Goal: Find contact information: Find contact information

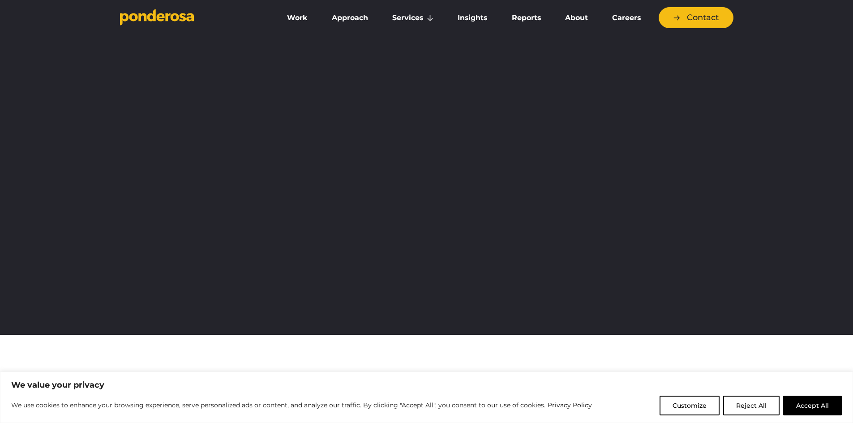
click at [812, 403] on button "Accept All" at bounding box center [812, 406] width 59 height 20
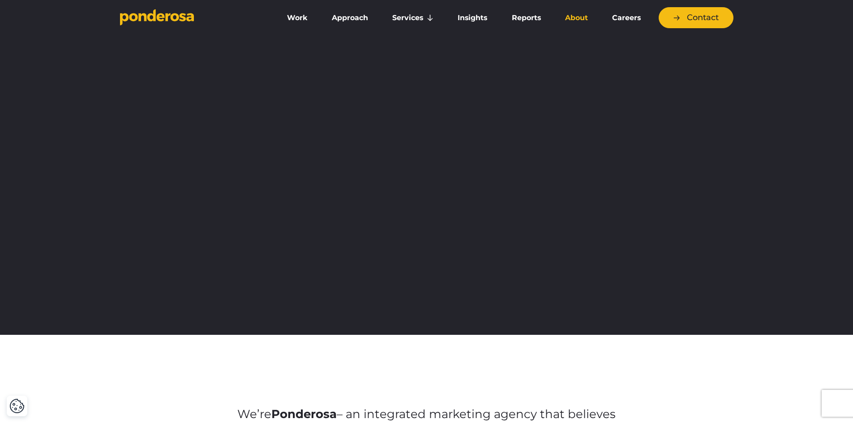
click at [578, 19] on link "About" at bounding box center [576, 18] width 43 height 19
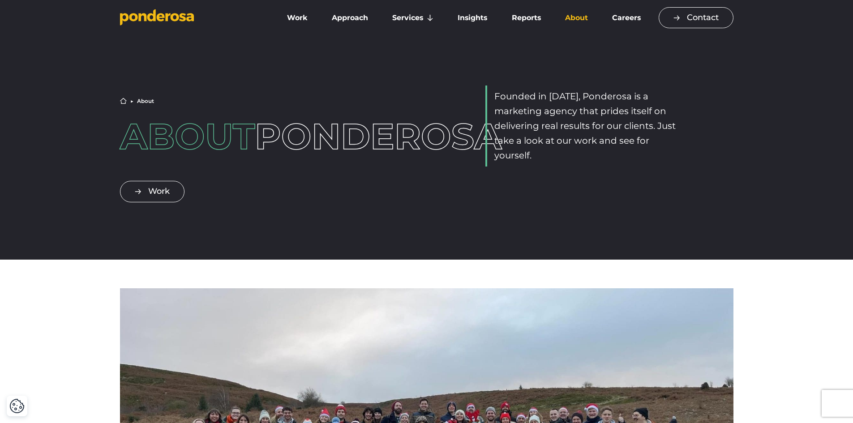
click at [712, 17] on link "Contact" at bounding box center [696, 17] width 75 height 21
